Goal: Task Accomplishment & Management: Manage account settings

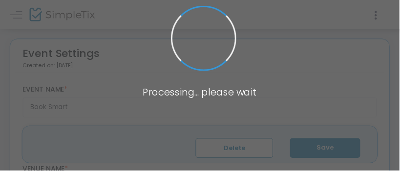
type input "[PERSON_NAME] Square Books: Boston Edition (PSB Seaport)"
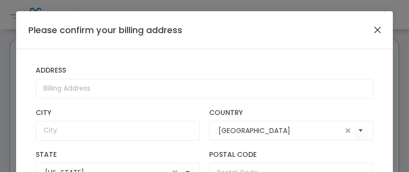
click at [371, 32] on button "Close" at bounding box center [377, 29] width 13 height 13
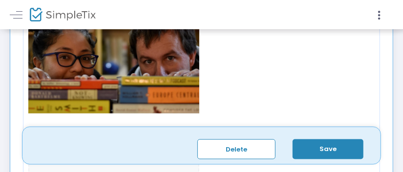
scroll to position [440, 0]
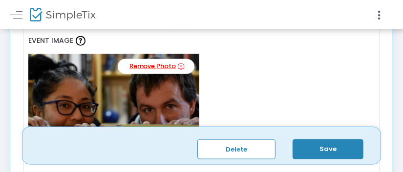
click at [175, 70] on link "Remove Photo" at bounding box center [156, 66] width 77 height 15
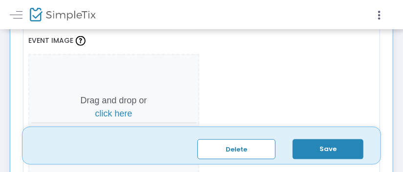
click at [126, 111] on span "click here" at bounding box center [113, 114] width 37 height 10
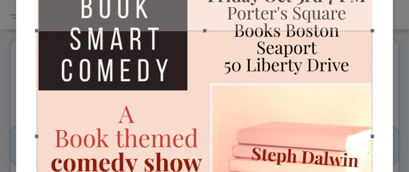
scroll to position [80, 0]
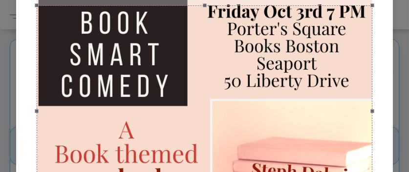
drag, startPoint x: 336, startPoint y: 107, endPoint x: 333, endPoint y: 66, distance: 41.2
click at [333, 66] on div at bounding box center [205, 110] width 336 height 211
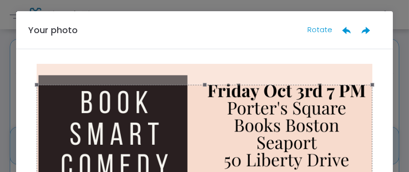
scroll to position [25, 0]
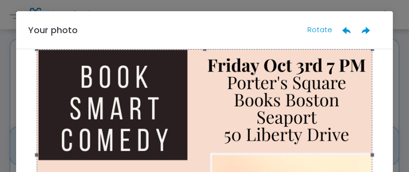
drag, startPoint x: 316, startPoint y: 118, endPoint x: 314, endPoint y: 108, distance: 10.5
click at [314, 108] on div at bounding box center [205, 154] width 336 height 211
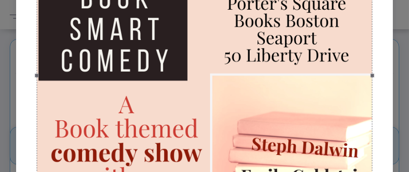
scroll to position [0, 0]
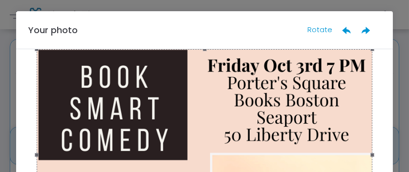
click at [398, 63] on ngb-modal-window "Your photo Rotate Done" at bounding box center [204, 86] width 409 height 172
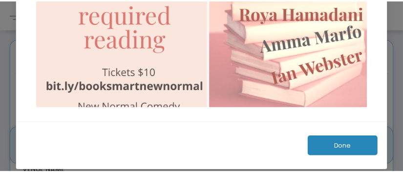
scroll to position [275, 0]
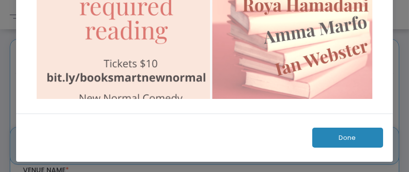
click at [358, 137] on button "Done" at bounding box center [347, 138] width 71 height 20
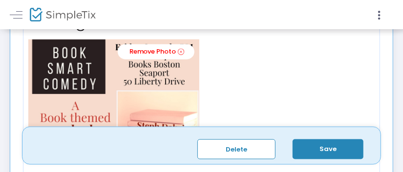
scroll to position [440, 0]
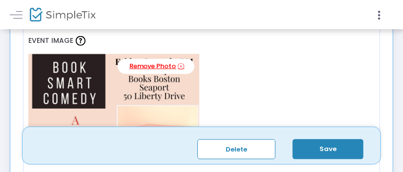
click at [163, 68] on link "Remove Photo" at bounding box center [156, 66] width 77 height 15
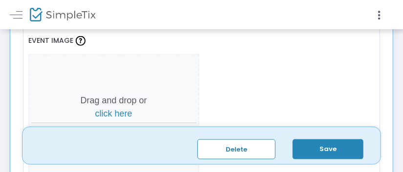
click at [115, 111] on span "click here" at bounding box center [113, 114] width 37 height 10
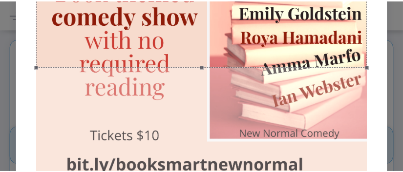
scroll to position [275, 0]
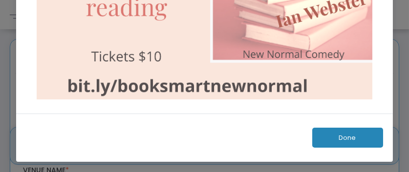
click at [349, 130] on button "Done" at bounding box center [347, 138] width 71 height 20
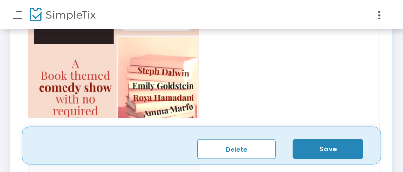
scroll to position [440, 0]
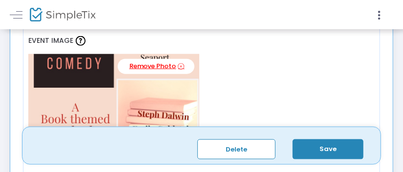
click at [180, 64] on icon at bounding box center [181, 66] width 6 height 9
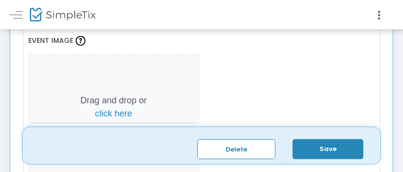
click at [120, 112] on span "click here" at bounding box center [113, 114] width 37 height 10
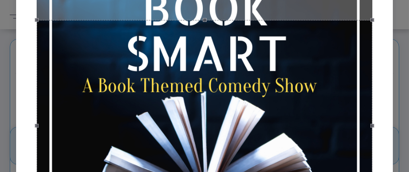
scroll to position [98, 0]
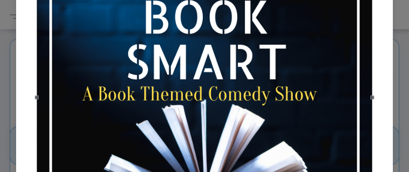
drag, startPoint x: 272, startPoint y: 116, endPoint x: 265, endPoint y: 86, distance: 31.1
click at [264, 80] on div at bounding box center [205, 97] width 336 height 211
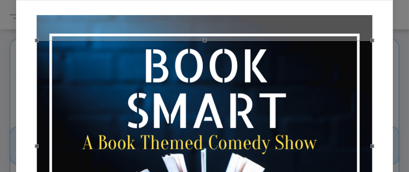
scroll to position [25, 0]
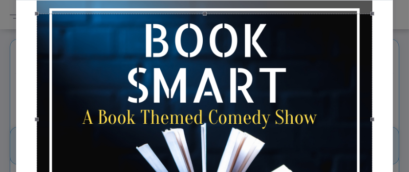
click at [263, 108] on div at bounding box center [205, 119] width 336 height 211
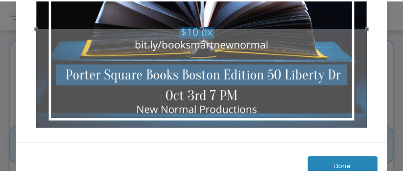
scroll to position [275, 0]
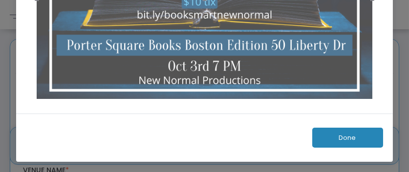
click at [344, 140] on button "Done" at bounding box center [347, 138] width 71 height 20
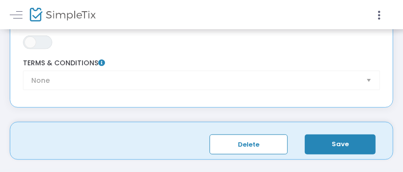
scroll to position [1759, 0]
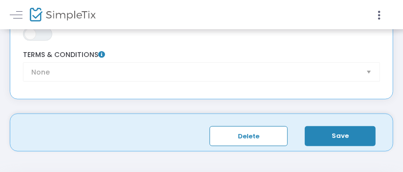
click at [317, 133] on button "Save" at bounding box center [340, 137] width 71 height 20
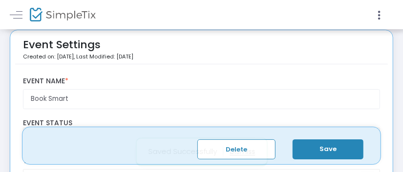
scroll to position [0, 0]
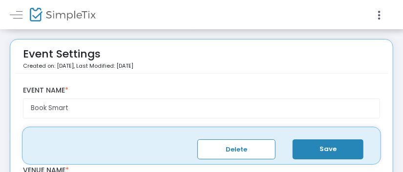
click at [328, 147] on button "Save" at bounding box center [328, 150] width 71 height 20
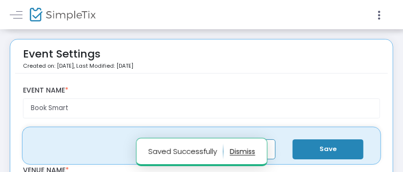
click at [254, 153] on notifier-notification "Saved Successfully" at bounding box center [201, 152] width 131 height 28
click at [19, 19] on link at bounding box center [16, 14] width 13 height 13
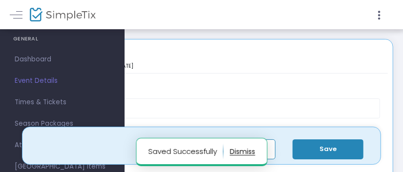
click at [37, 78] on span "Event Details" at bounding box center [62, 81] width 95 height 13
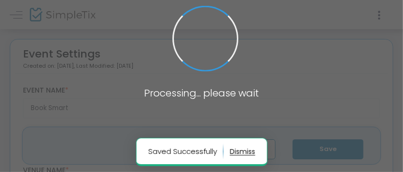
type input "[PERSON_NAME] Square Books: Boston Edition (PSB Seaport)"
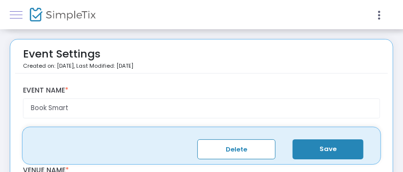
click at [16, 17] on link at bounding box center [16, 14] width 13 height 13
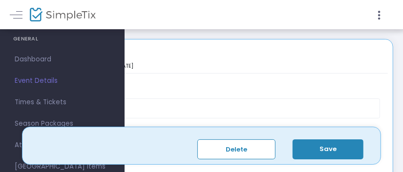
click at [33, 57] on span "Dashboard" at bounding box center [62, 59] width 95 height 13
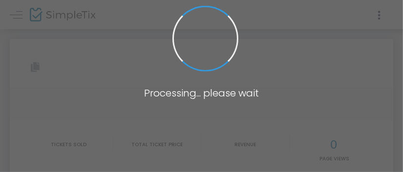
type input "[URL][DOMAIN_NAME]"
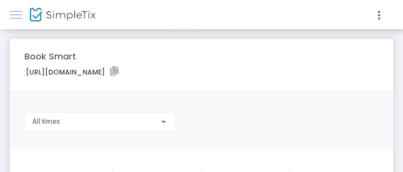
click at [21, 17] on link at bounding box center [16, 14] width 13 height 13
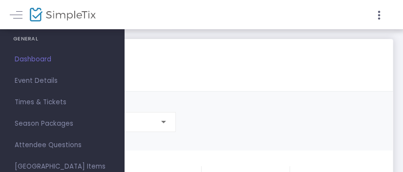
click at [33, 39] on h4 "GENERAL" at bounding box center [62, 39] width 98 height 20
click at [38, 60] on span "Dashboard" at bounding box center [62, 59] width 95 height 13
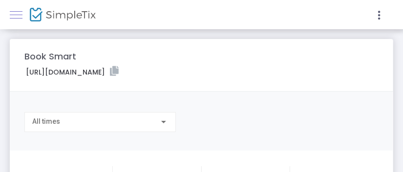
click at [20, 17] on link at bounding box center [16, 14] width 13 height 13
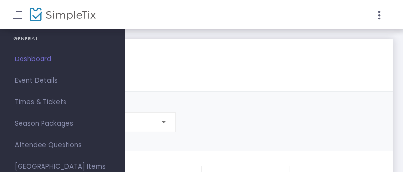
click at [204, 25] on div at bounding box center [297, 14] width 190 height 29
click at [29, 38] on h4 "GENERAL" at bounding box center [62, 39] width 98 height 20
click at [17, 13] on link at bounding box center [16, 14] width 13 height 13
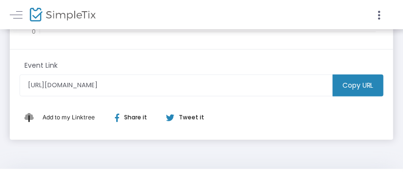
scroll to position [412, 0]
